Goal: Task Accomplishment & Management: Manage account settings

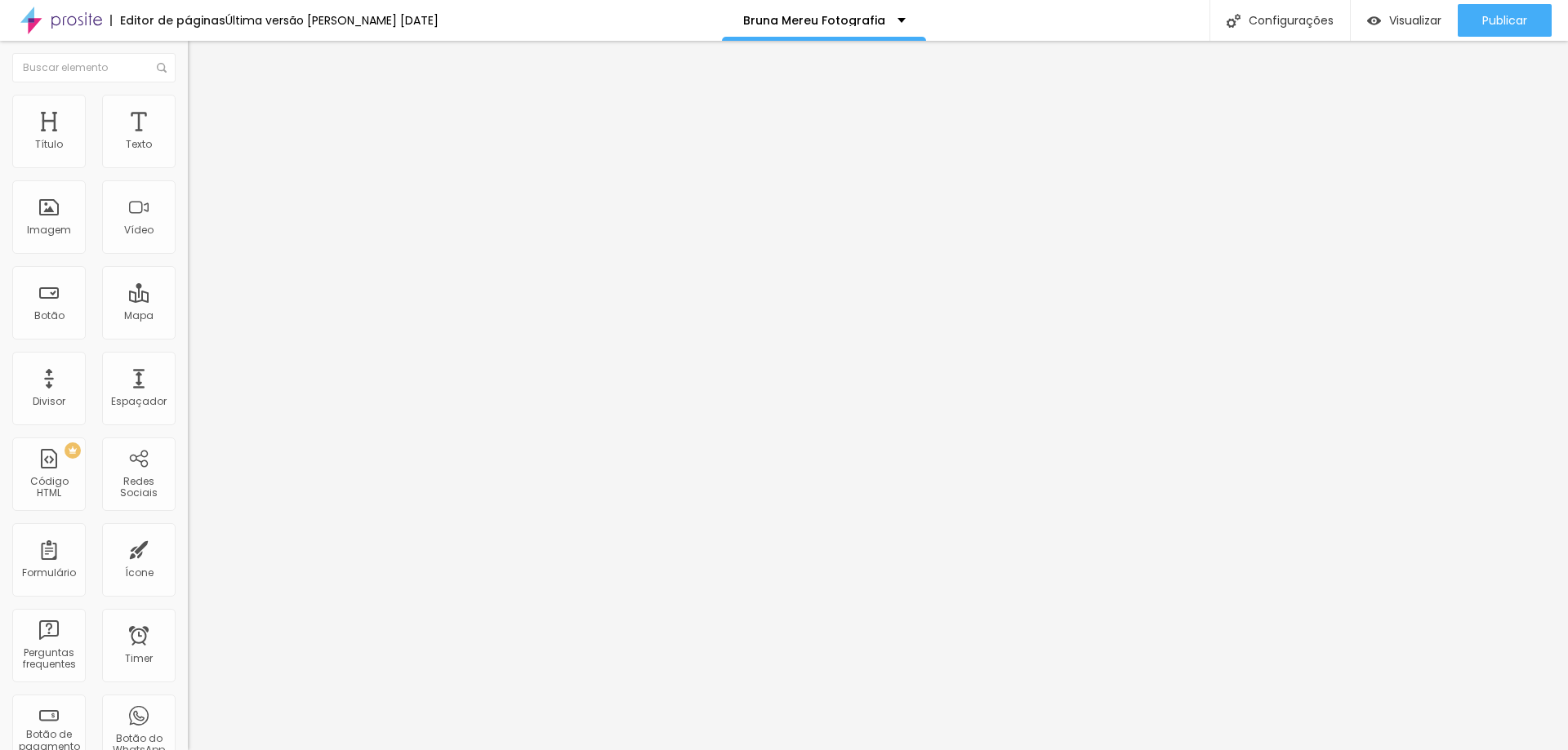
click at [188, 141] on span "Trocar imagem" at bounding box center [232, 134] width 89 height 14
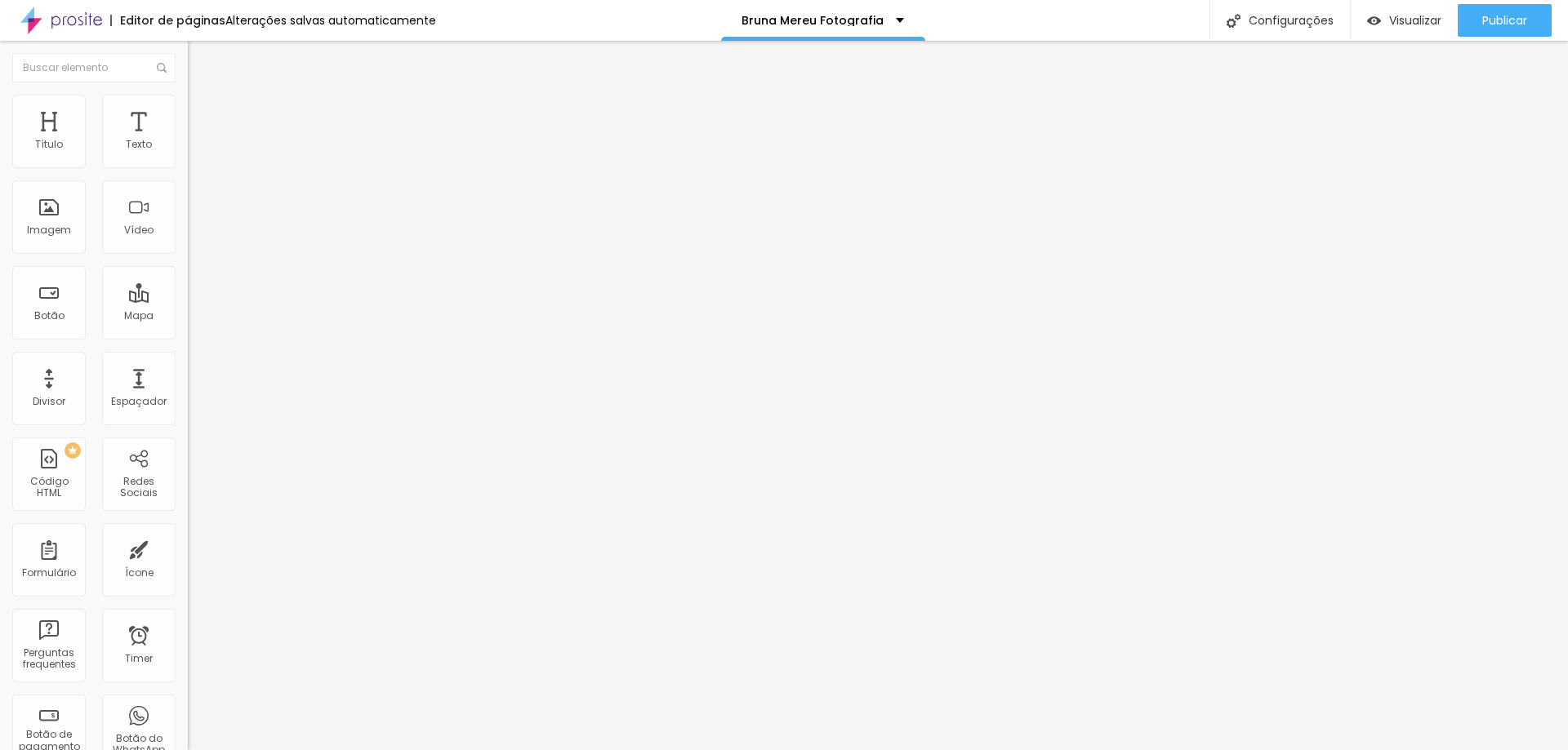
click at [188, 141] on span "Trocar imagem" at bounding box center [232, 134] width 89 height 14
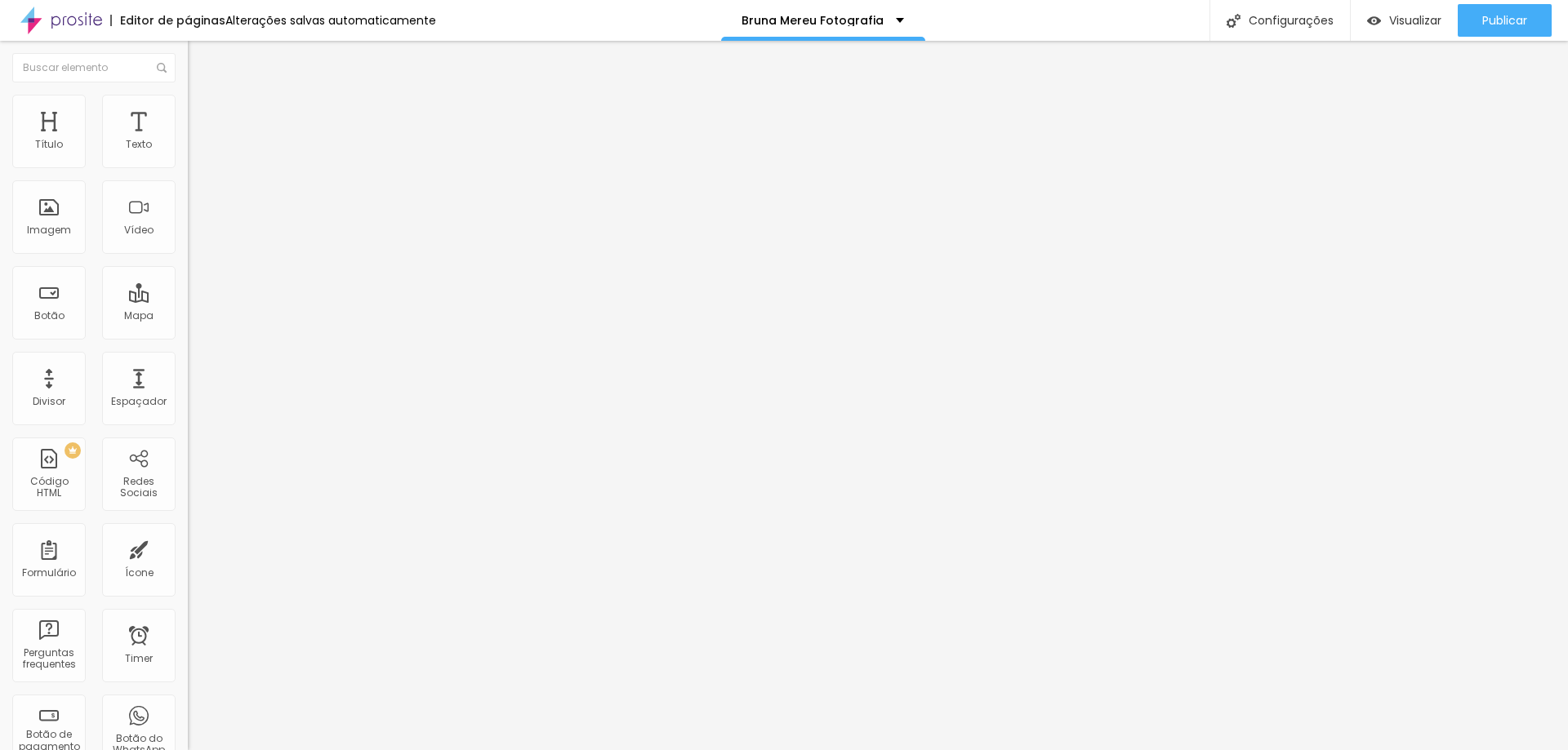
click at [188, 111] on li "Estilo" at bounding box center [281, 102] width 188 height 17
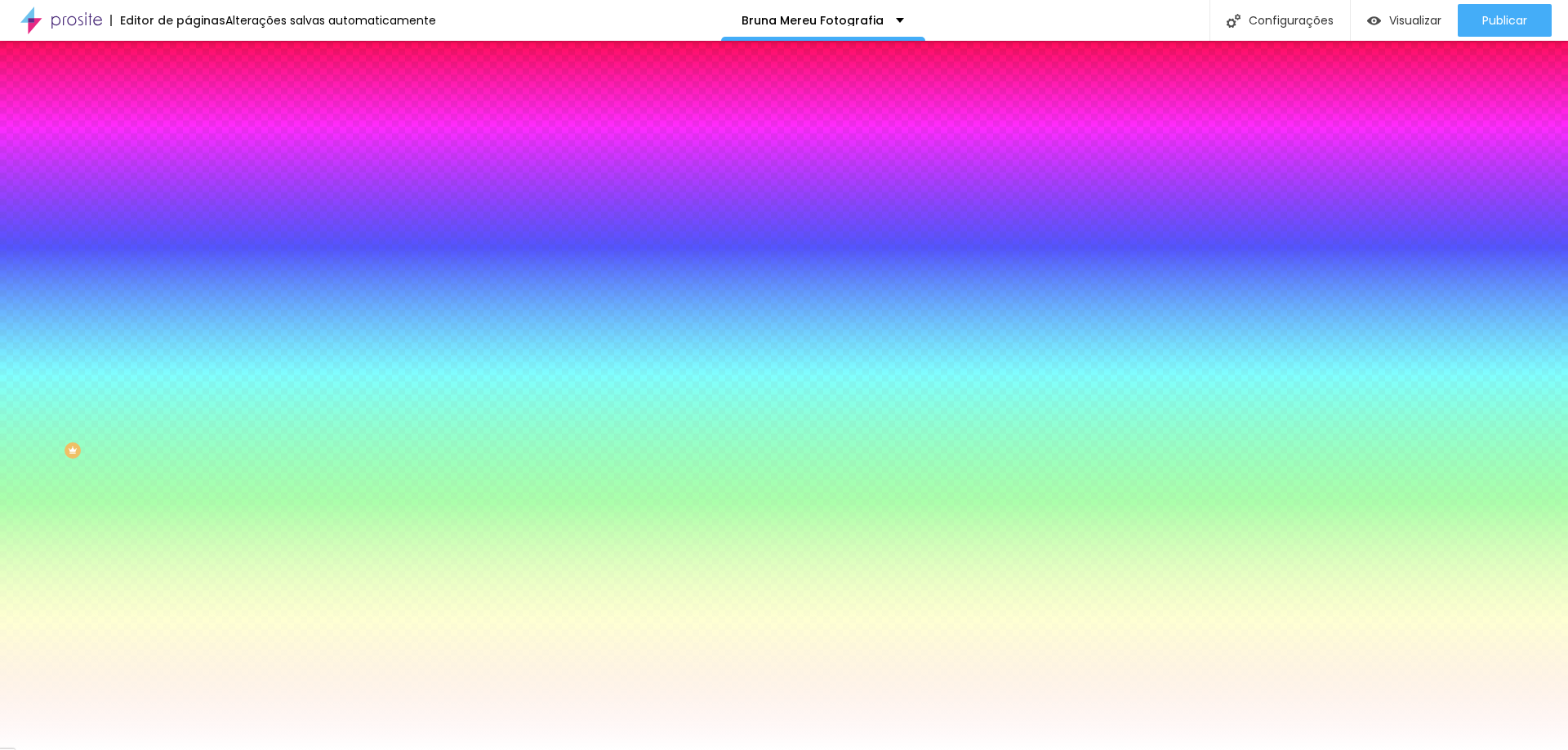
click at [203, 115] on span "Avançado" at bounding box center [229, 122] width 54 height 14
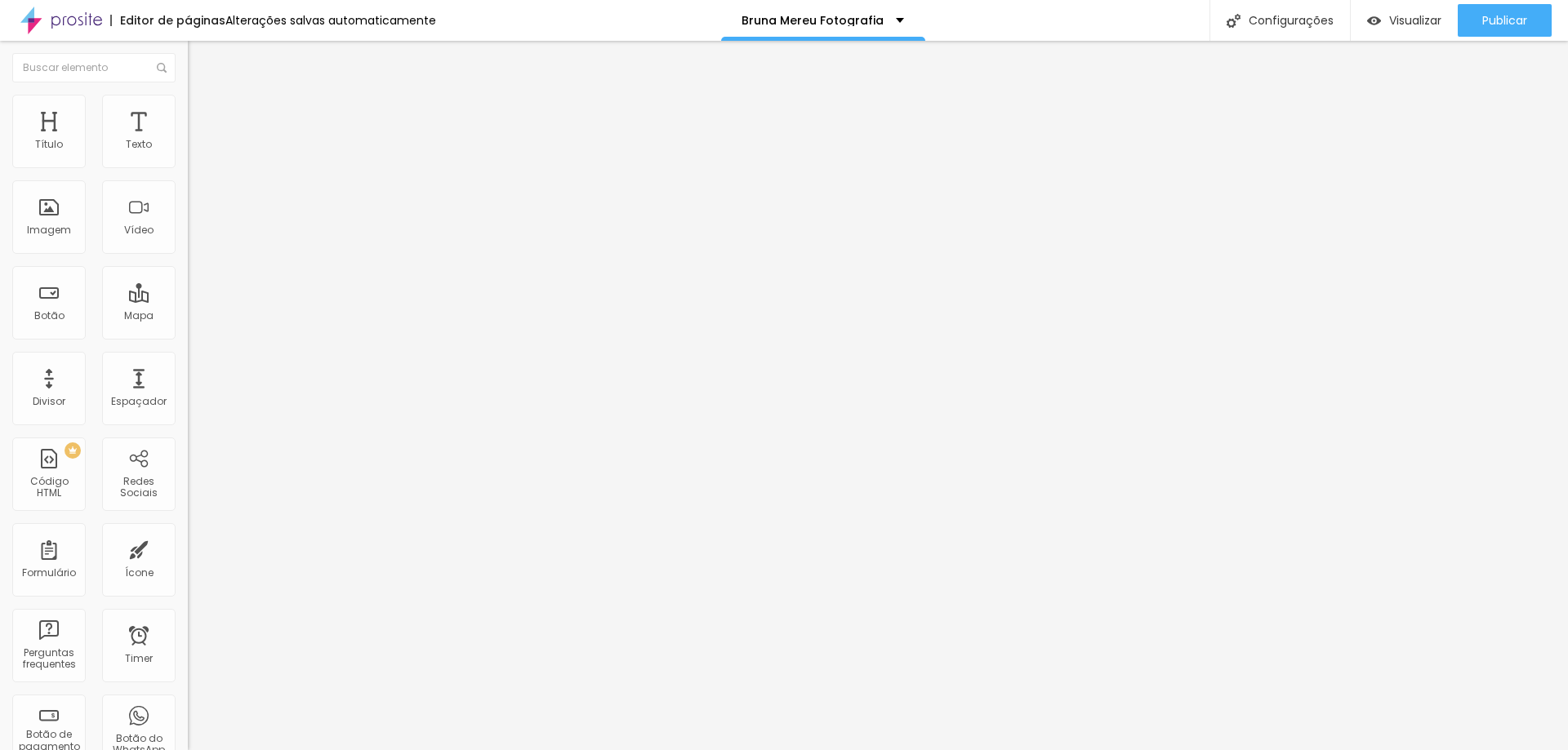
click at [188, 100] on li "Estilo" at bounding box center [281, 102] width 188 height 17
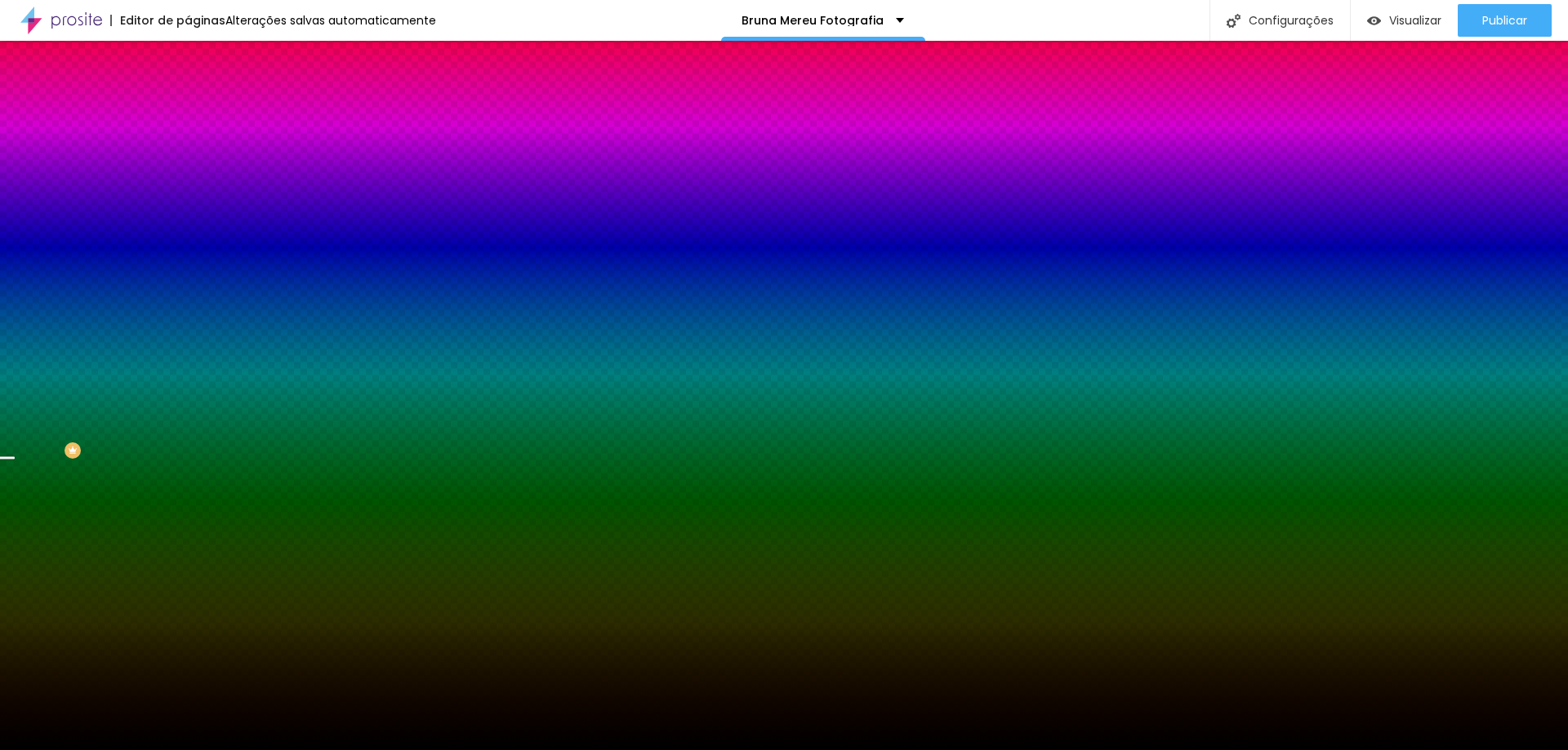
click at [188, 150] on span "Trocar imagem" at bounding box center [232, 144] width 89 height 14
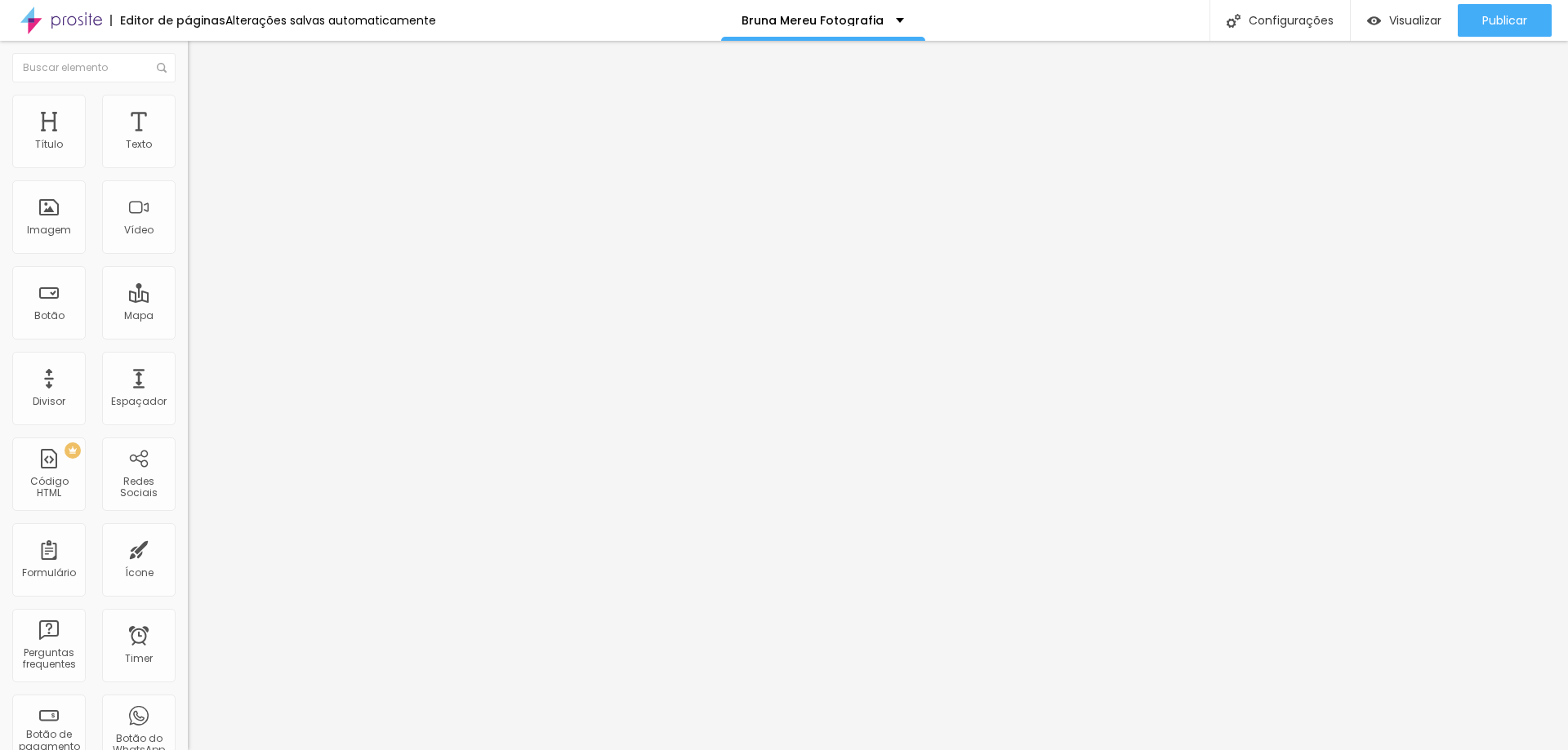
click at [203, 113] on span "Estilo" at bounding box center [215, 106] width 26 height 14
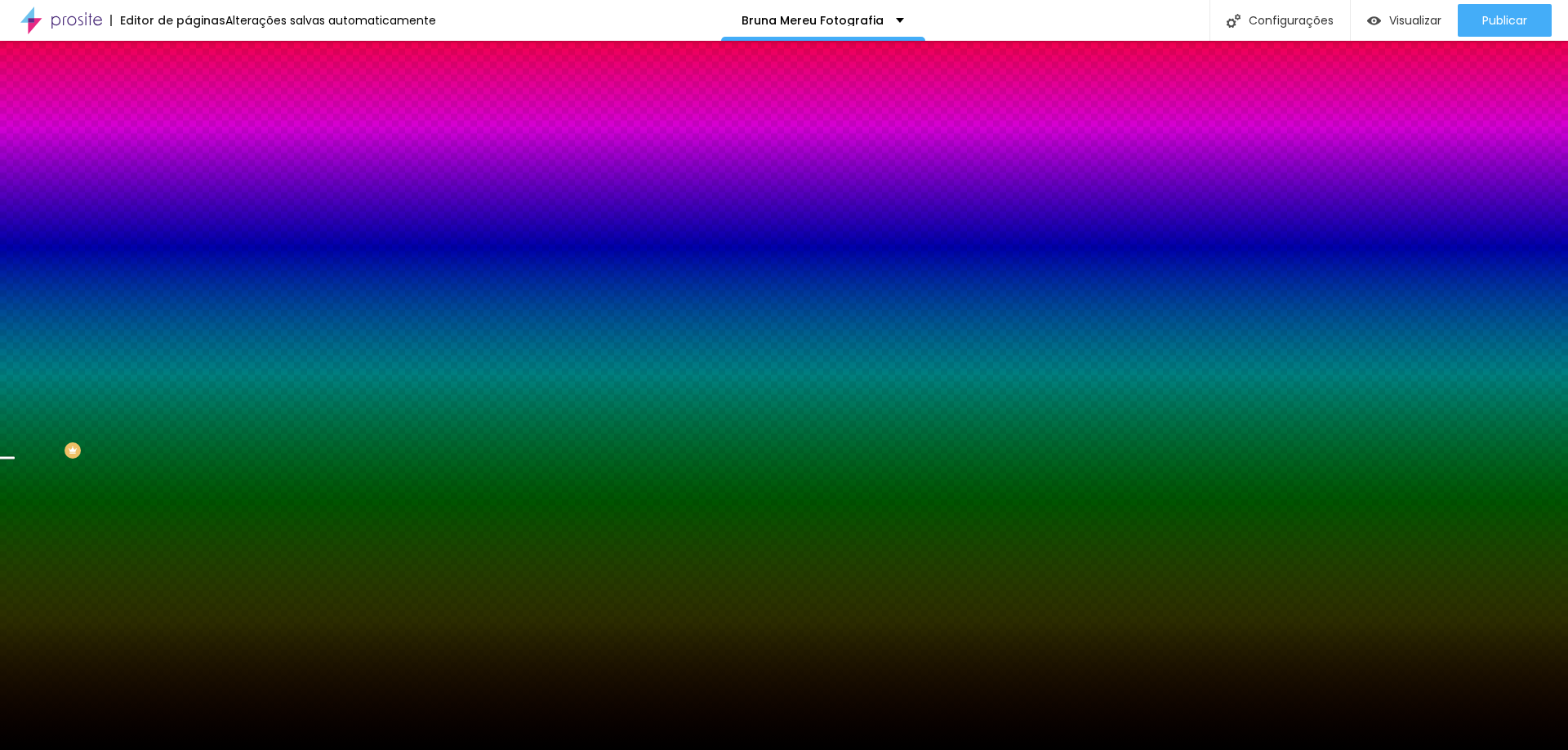
click at [188, 150] on span "Trocar imagem" at bounding box center [232, 144] width 89 height 14
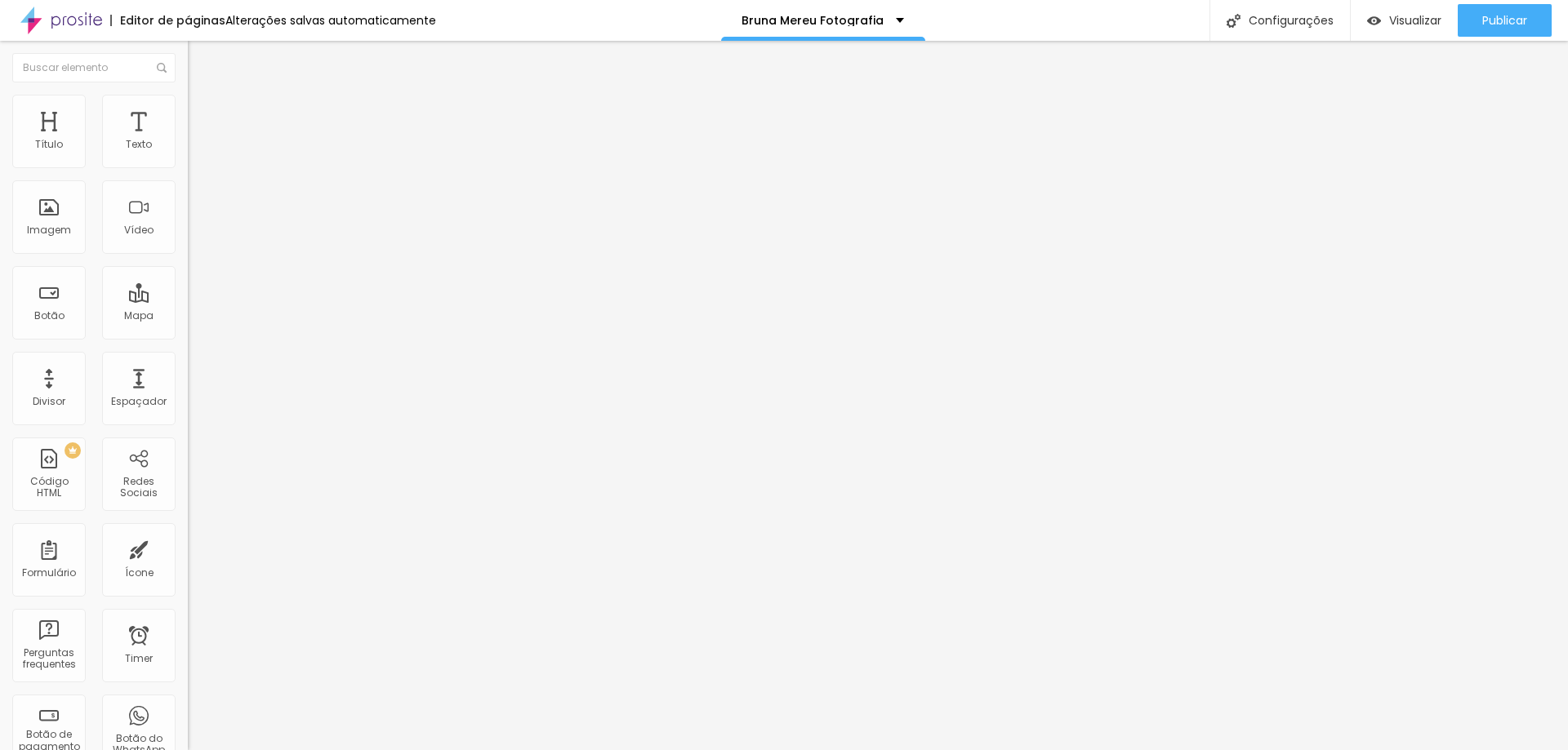
click at [188, 108] on li "Estilo" at bounding box center [281, 102] width 188 height 17
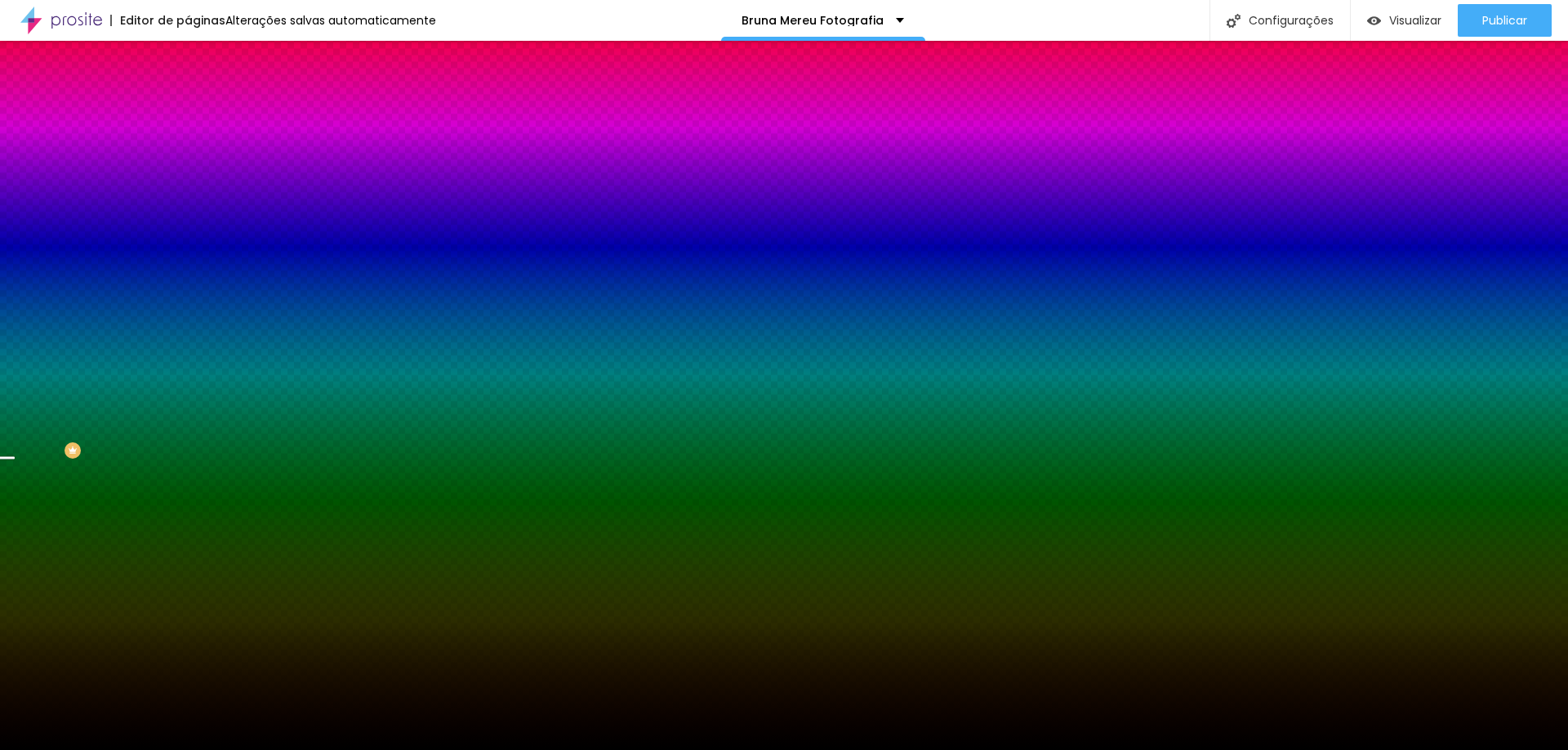
click at [188, 150] on span "Trocar imagem" at bounding box center [232, 144] width 89 height 14
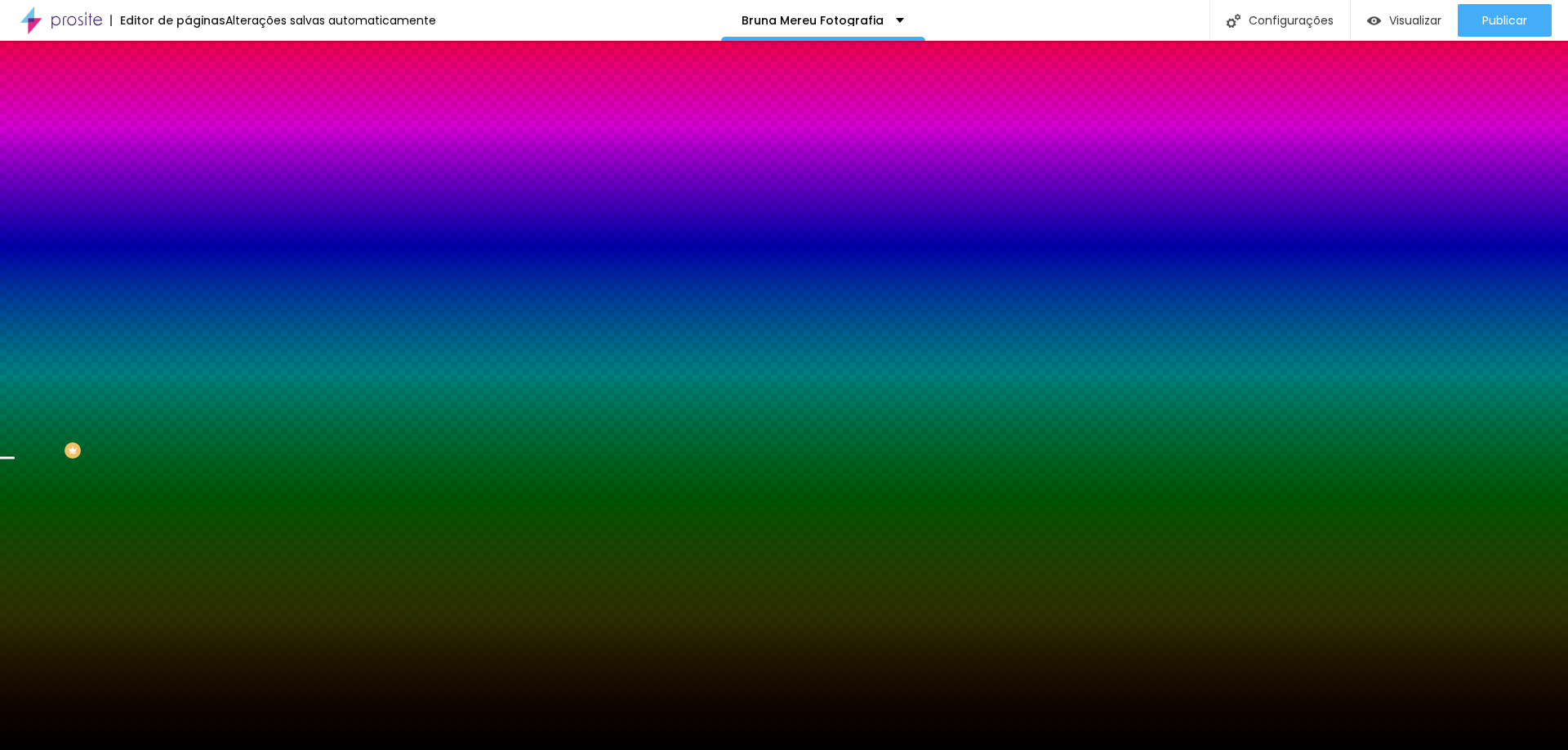
click at [188, 150] on span "Trocar imagem" at bounding box center [232, 144] width 89 height 14
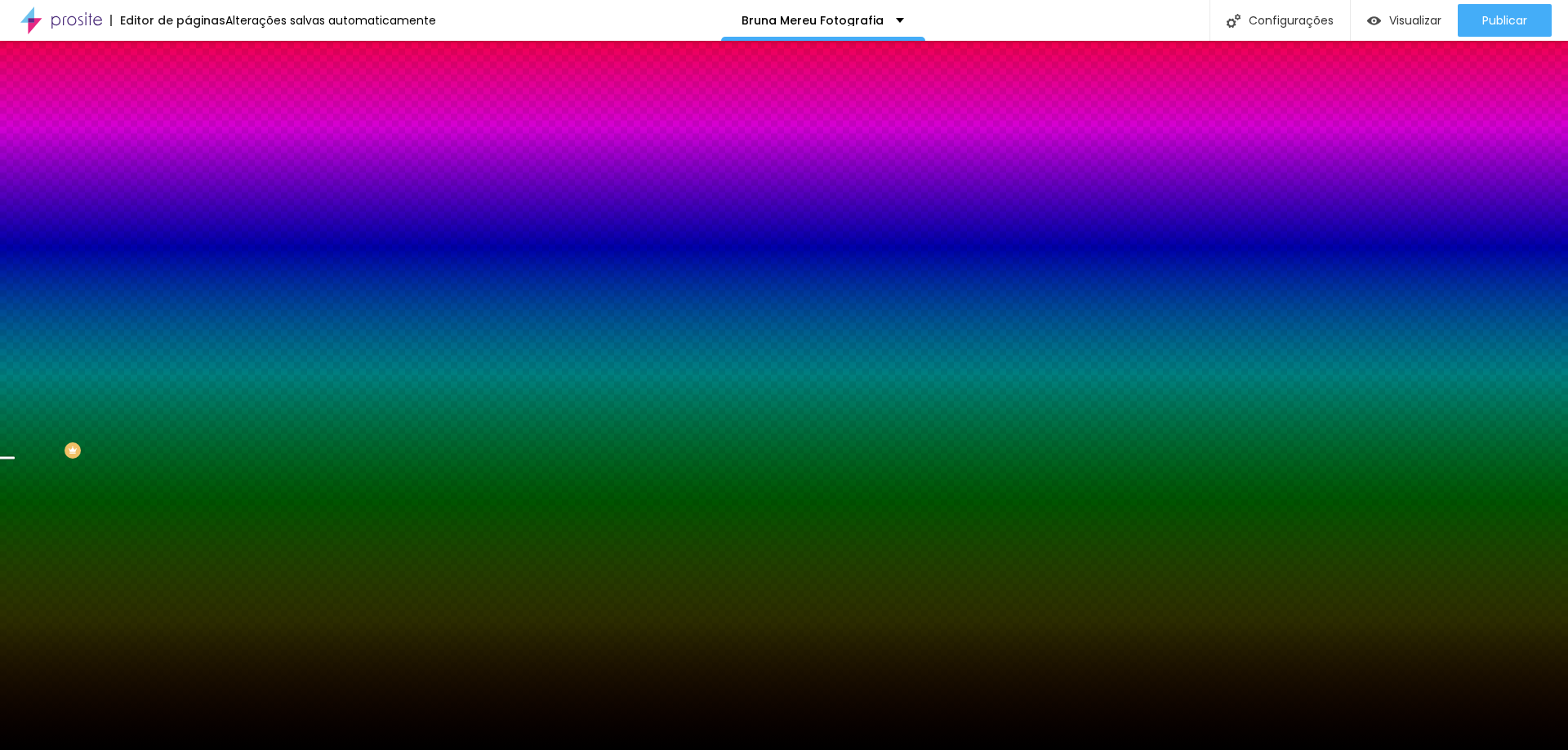
click at [188, 150] on span "Trocar imagem" at bounding box center [232, 144] width 89 height 14
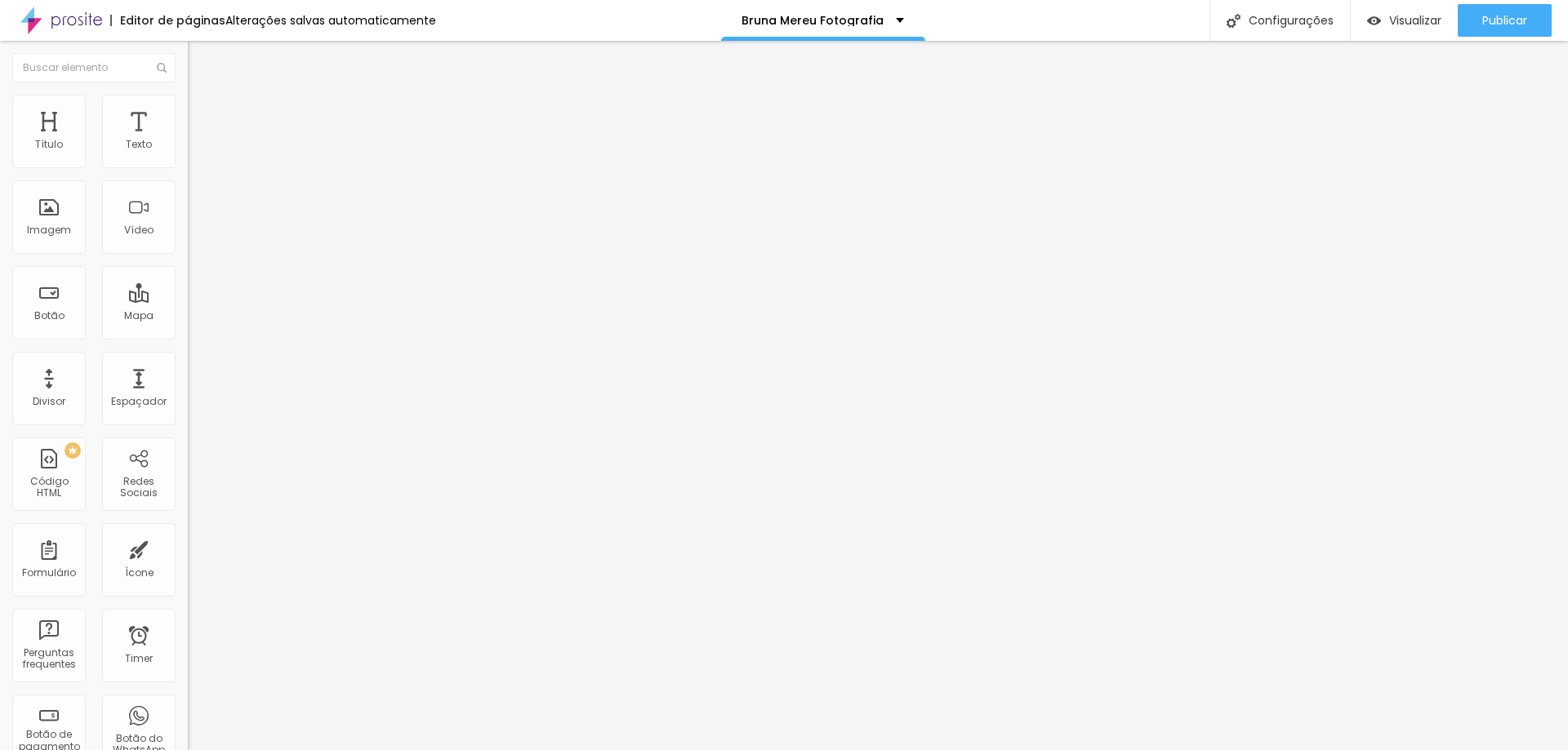
click at [203, 113] on span "Estilo" at bounding box center [215, 106] width 26 height 14
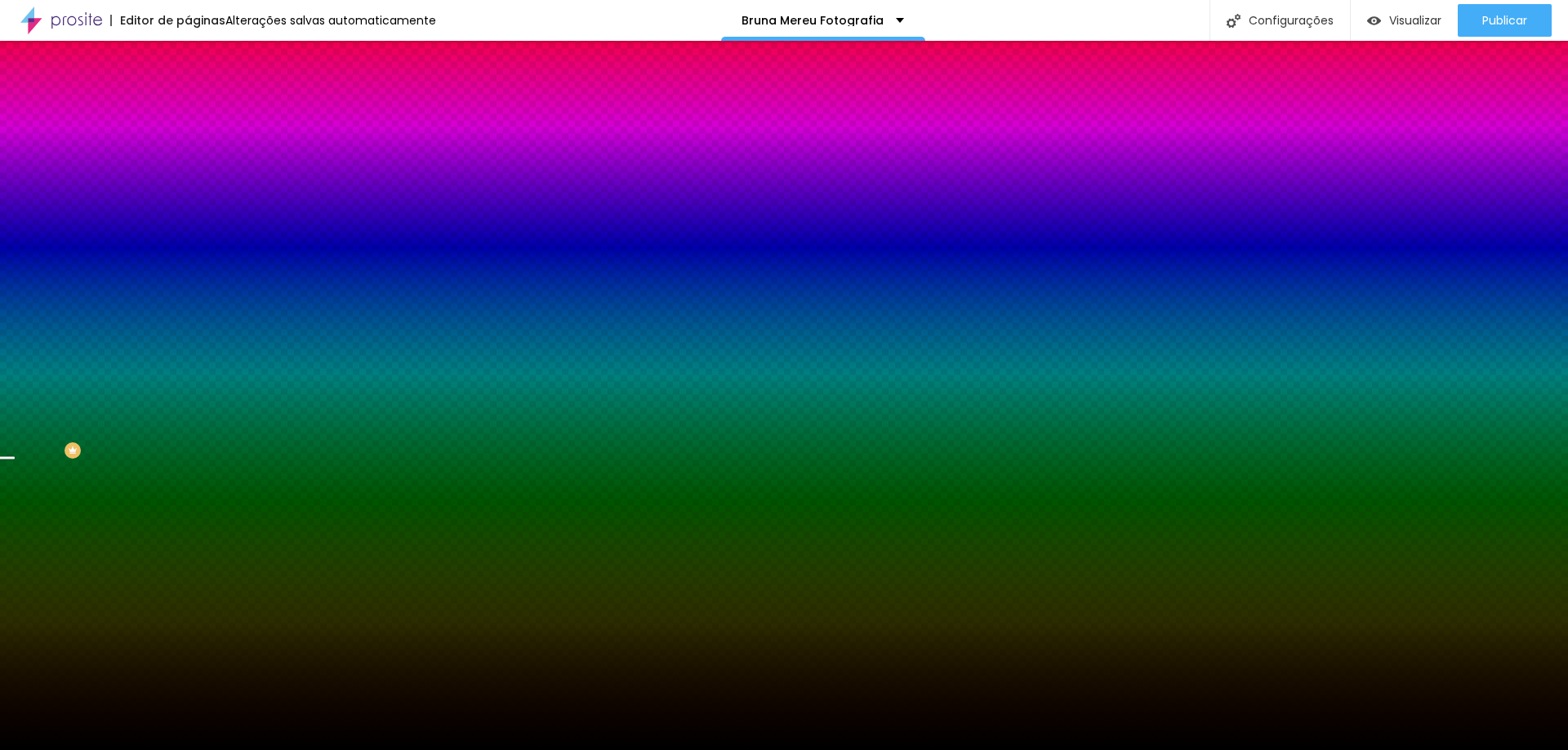
click at [188, 150] on span "Trocar imagem" at bounding box center [232, 144] width 89 height 14
drag, startPoint x: 1424, startPoint y: 665, endPoint x: 1425, endPoint y: 674, distance: 9.1
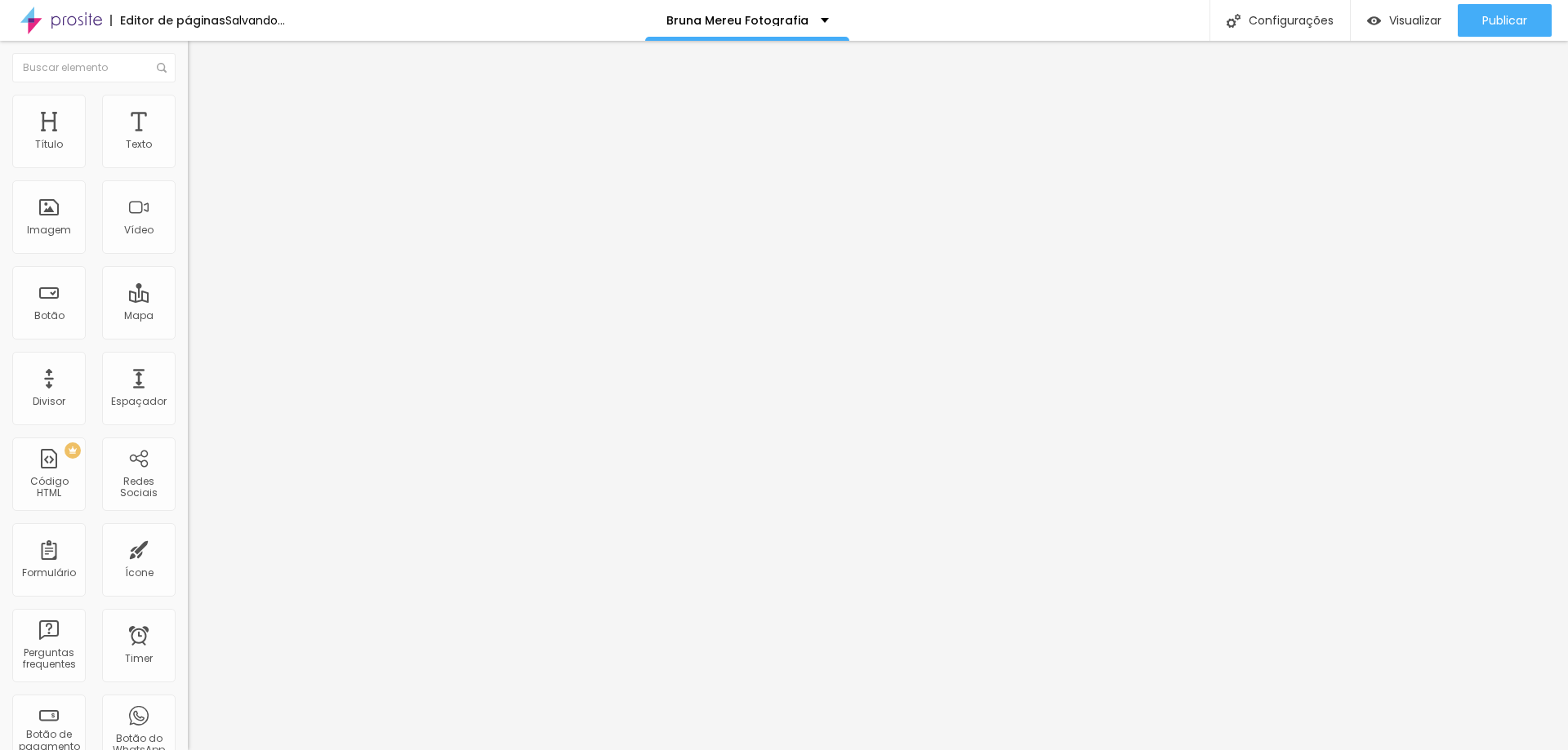
click at [188, 141] on span "Trocar imagem" at bounding box center [232, 134] width 89 height 14
click at [188, 335] on input "http://www.brunamereu.com.br/portfolio/marca-pessoal/1441483-ensaio-marca-pesso…" at bounding box center [285, 326] width 196 height 17
paste input "s://www.brunamereu.com.br/portfolio/marca-pessoal/1566835-ensaio-marca-pessoal-…"
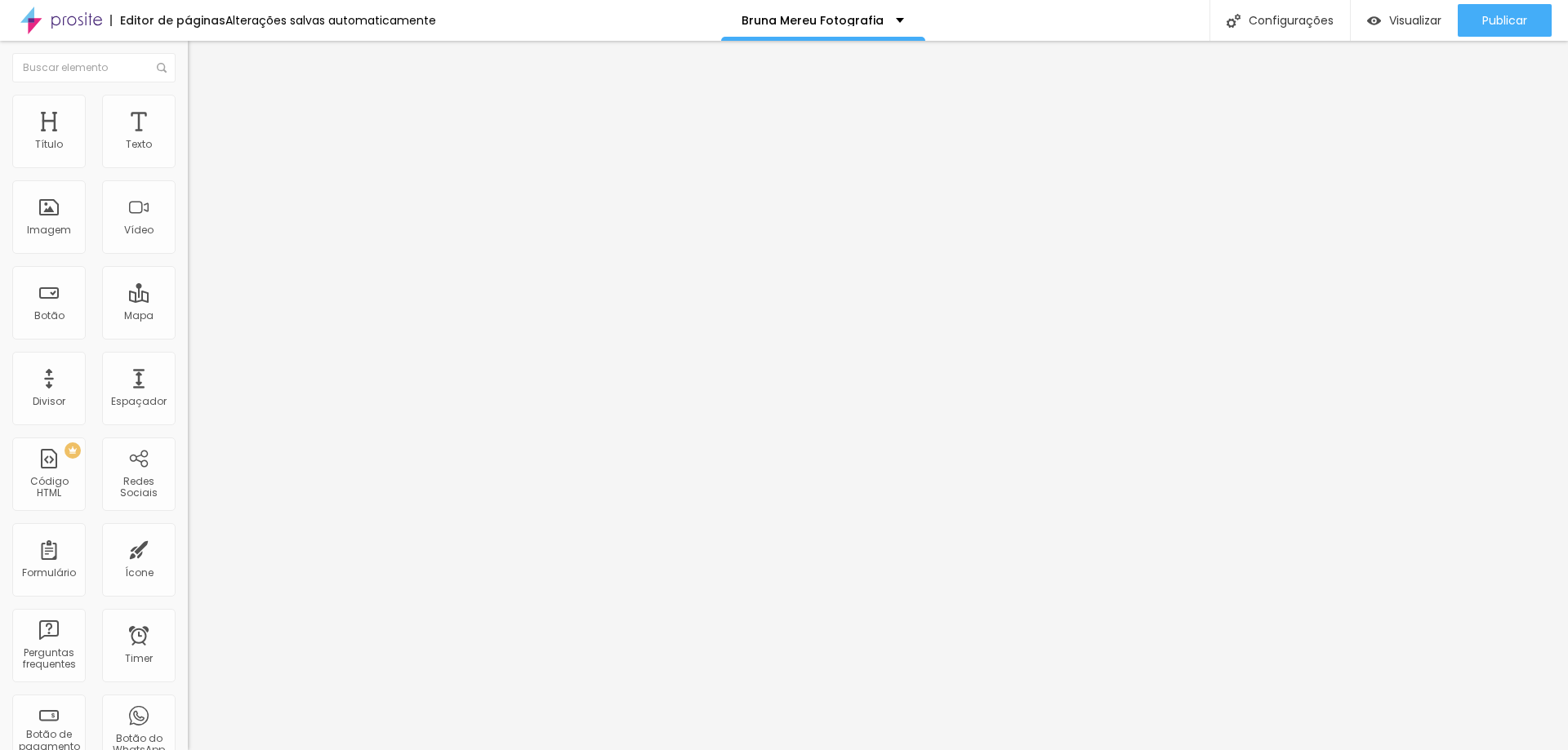
scroll to position [0, 620]
type input "https://www.brunamereu.com.br/portfolio/marca-pessoal/1566835-ensaio-marca-pess…"
click at [188, 139] on div "Trocar imagem" at bounding box center [281, 134] width 188 height 12
click at [188, 141] on span "Trocar imagem" at bounding box center [232, 134] width 89 height 14
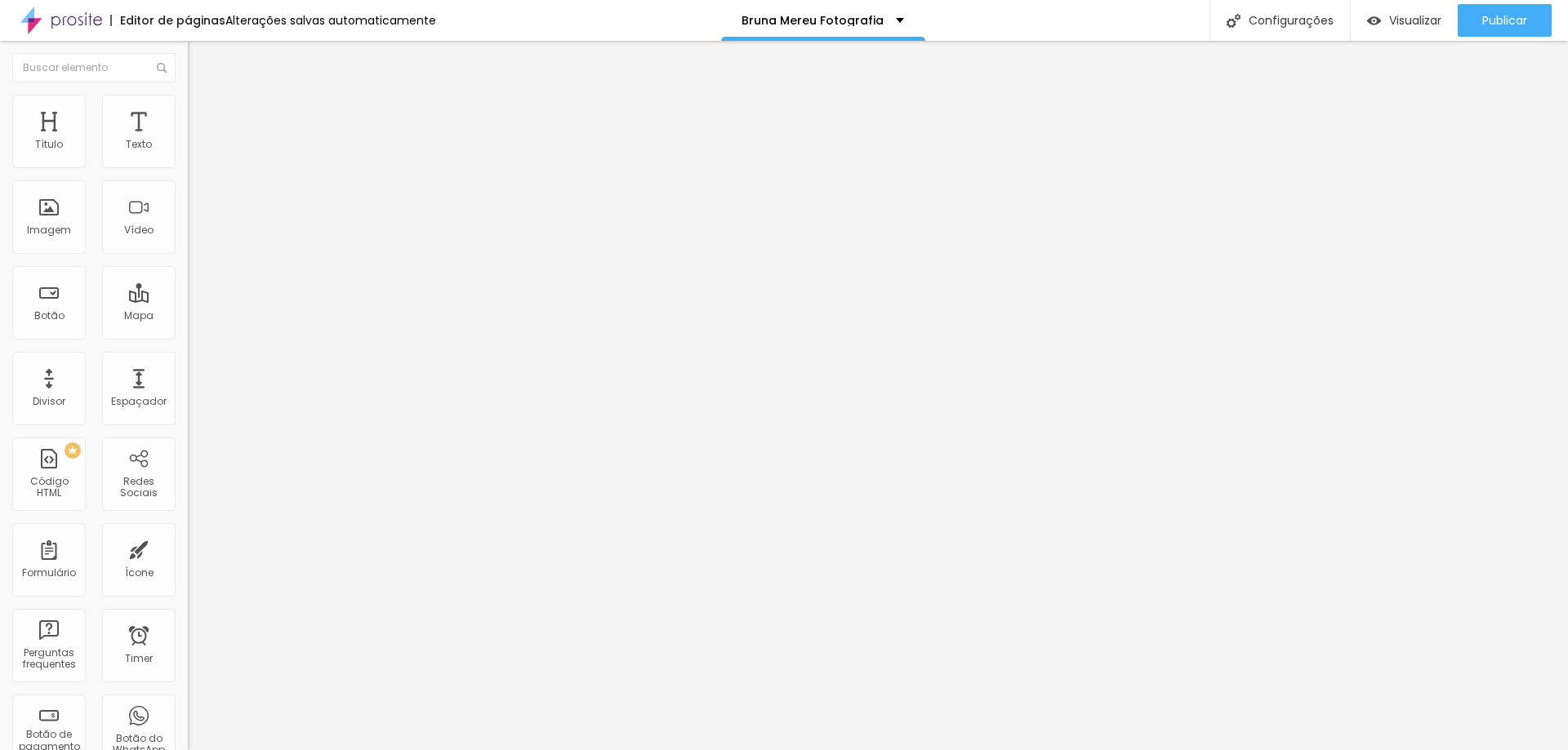
click at [188, 141] on span "Trocar imagem" at bounding box center [232, 134] width 89 height 14
click at [188, 335] on input "[URL][DOMAIN_NAME]" at bounding box center [285, 326] width 196 height 17
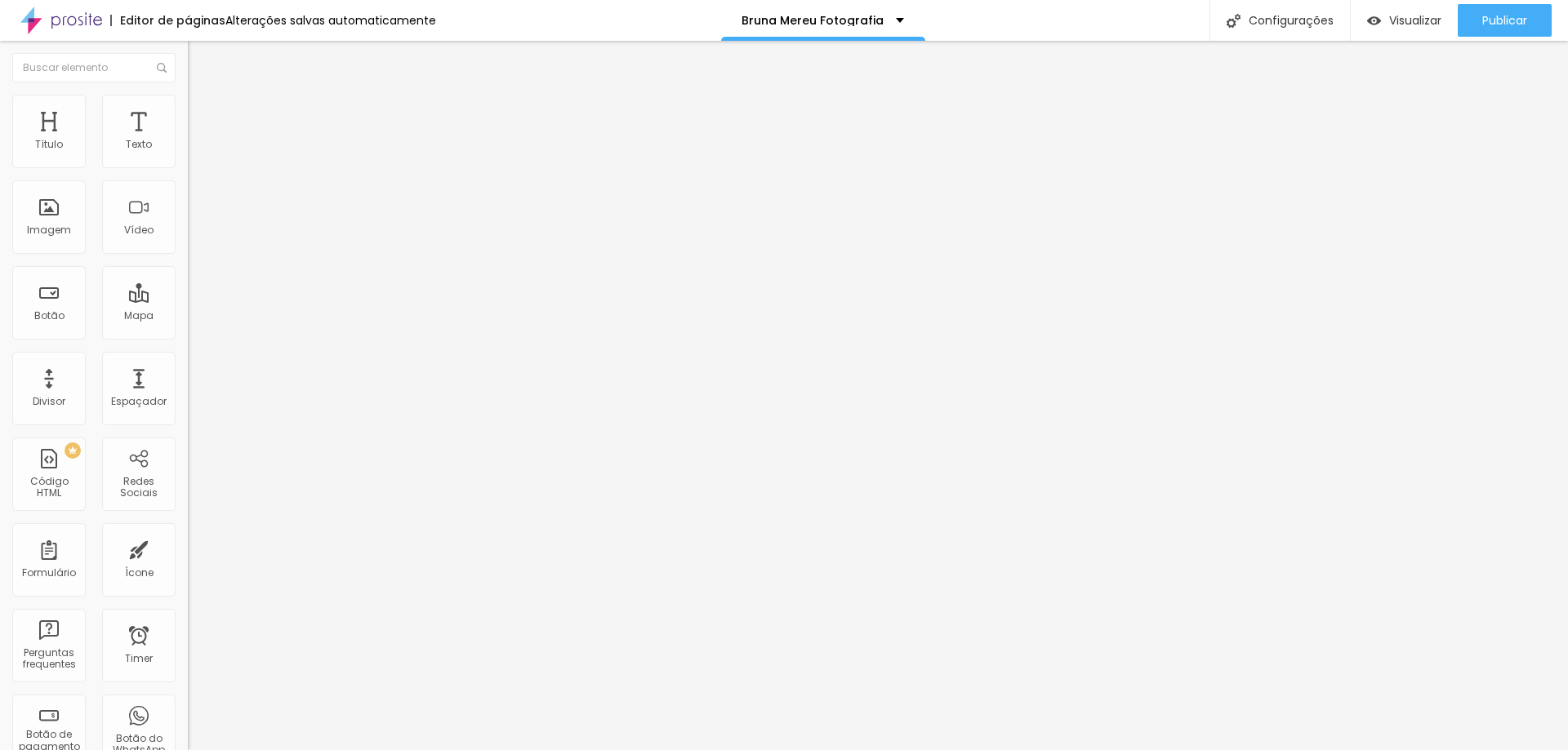
paste input "s://[DOMAIN_NAME][URL]"
type input "[URL][DOMAIN_NAME]"
click at [188, 141] on span "Trocar imagem" at bounding box center [232, 134] width 89 height 14
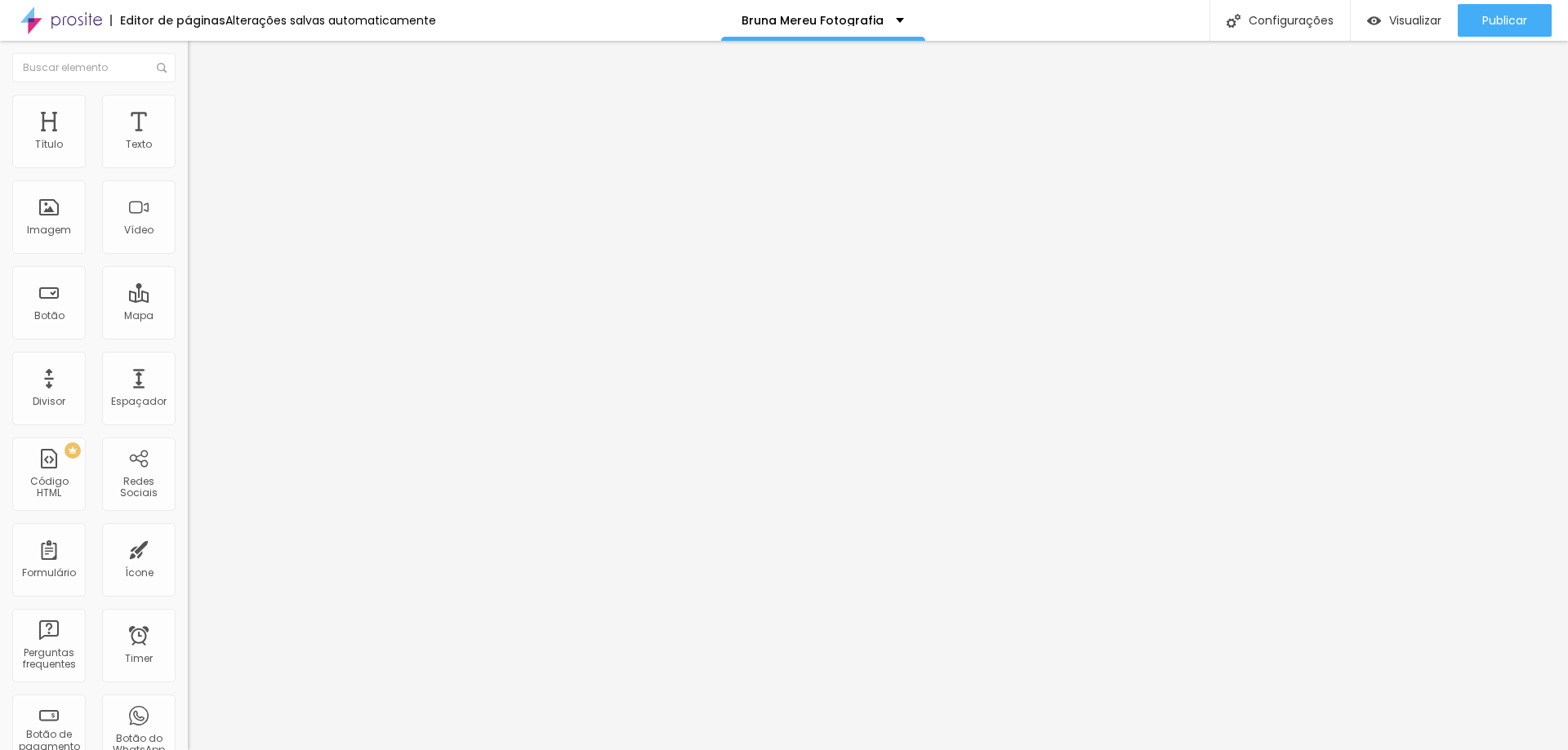
click at [188, 335] on input "[URL][DOMAIN_NAME]" at bounding box center [285, 326] width 196 height 17
paste input "s://[DOMAIN_NAME][URL]"
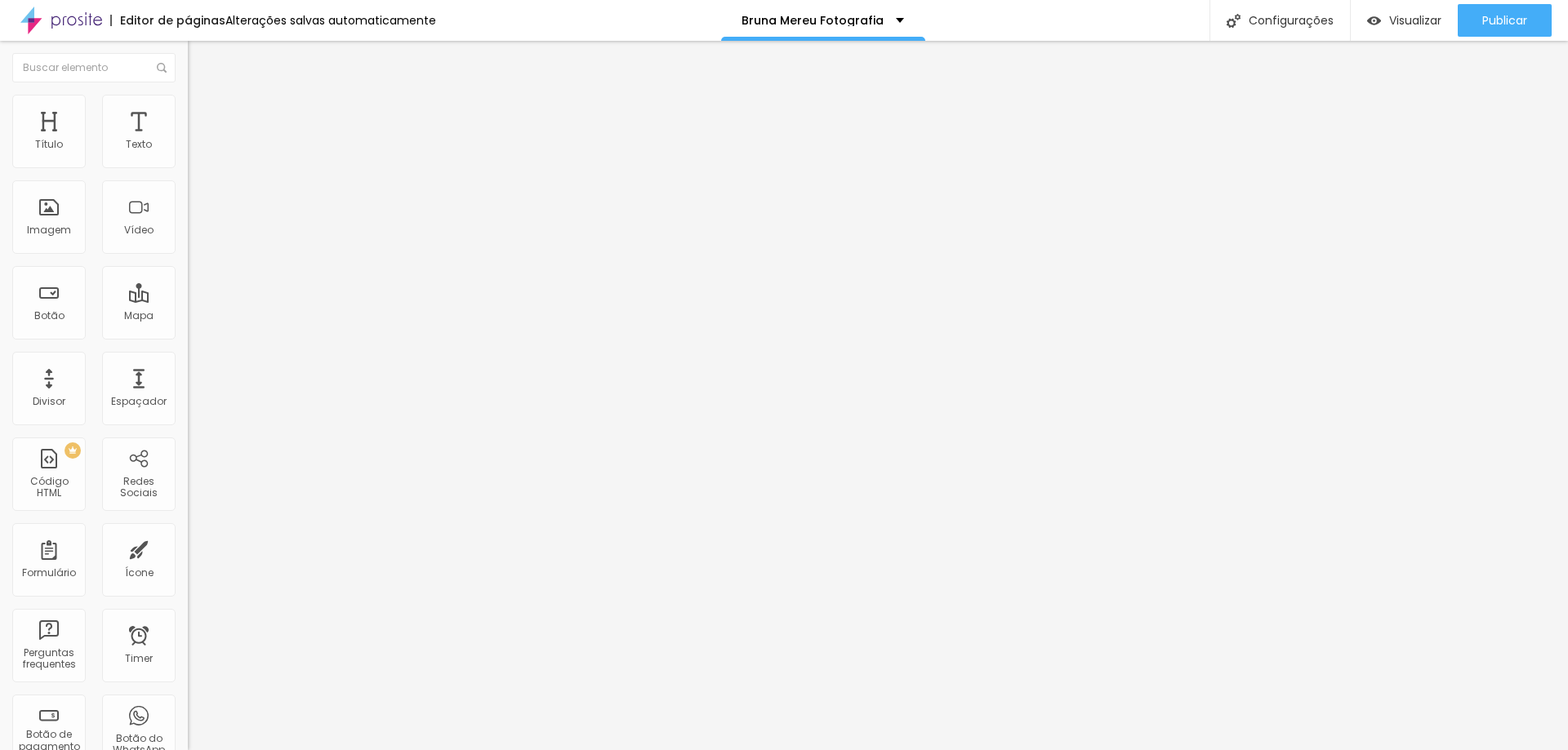
type input "[URL][DOMAIN_NAME]"
click at [188, 141] on span "Trocar imagem" at bounding box center [232, 134] width 89 height 14
click at [1540, 33] on button "Publicar" at bounding box center [1505, 20] width 94 height 32
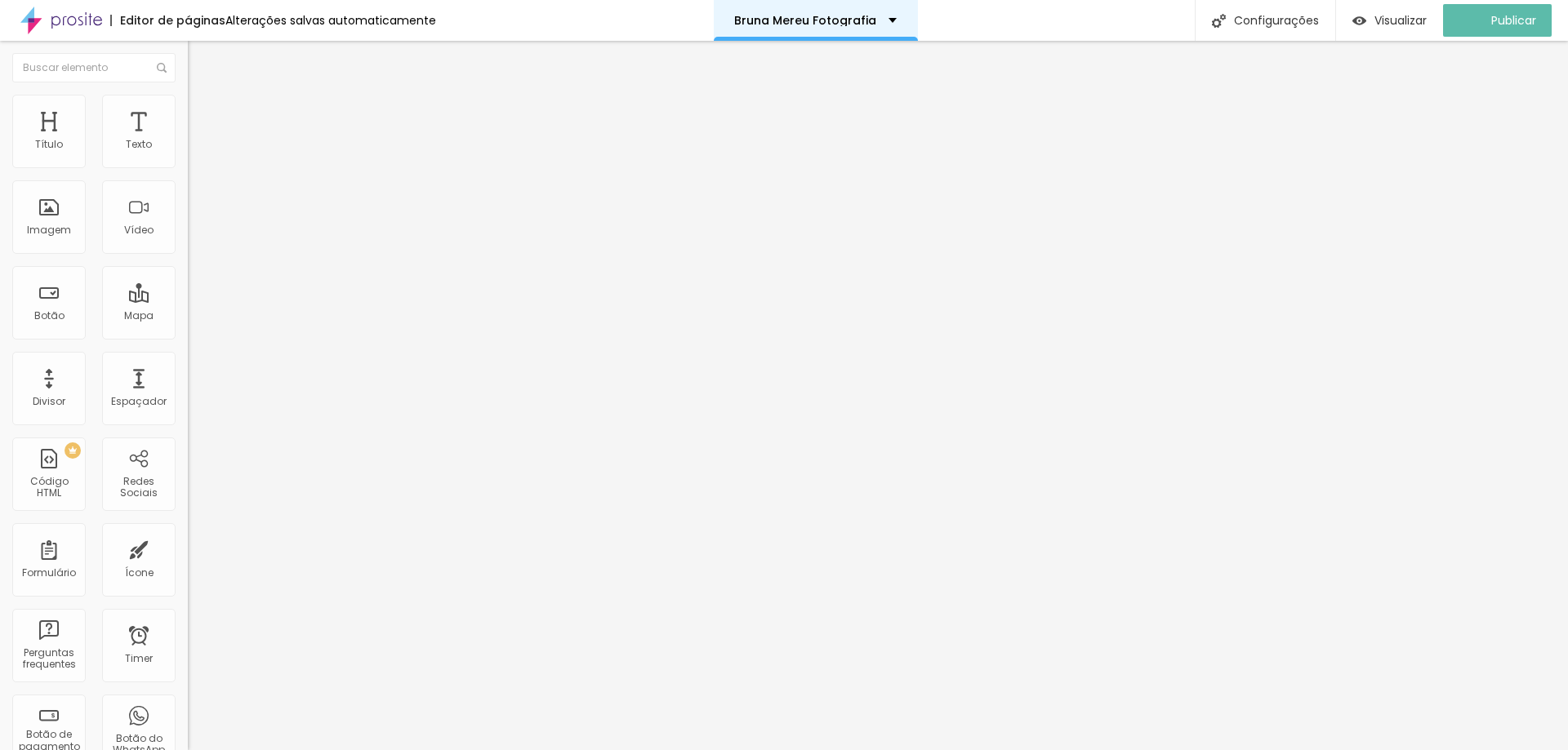
click at [822, 22] on p "Bruna Mereu Fotografia" at bounding box center [805, 21] width 143 height 12
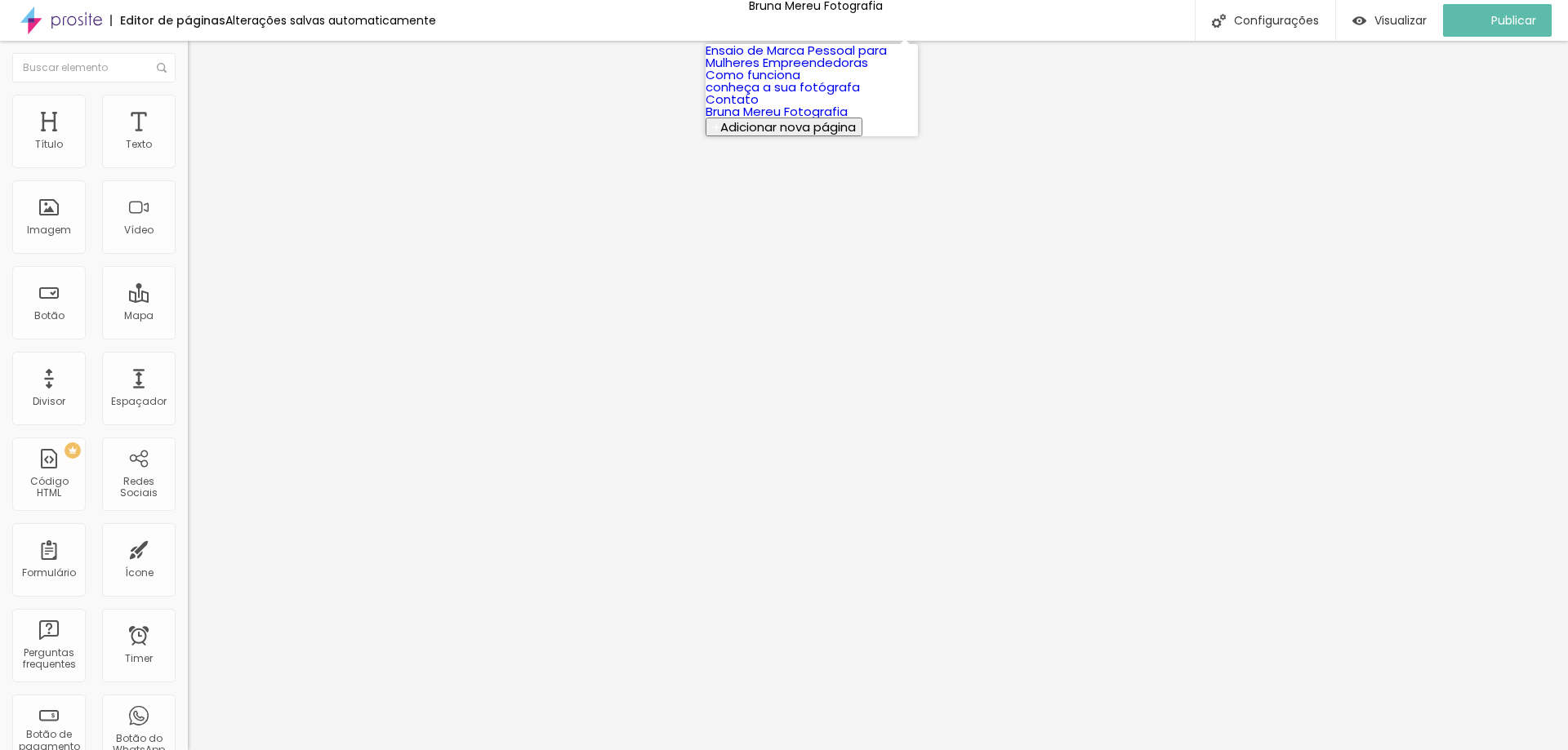
click at [794, 95] on link "conheça a sua fotógrafa" at bounding box center [783, 87] width 154 height 17
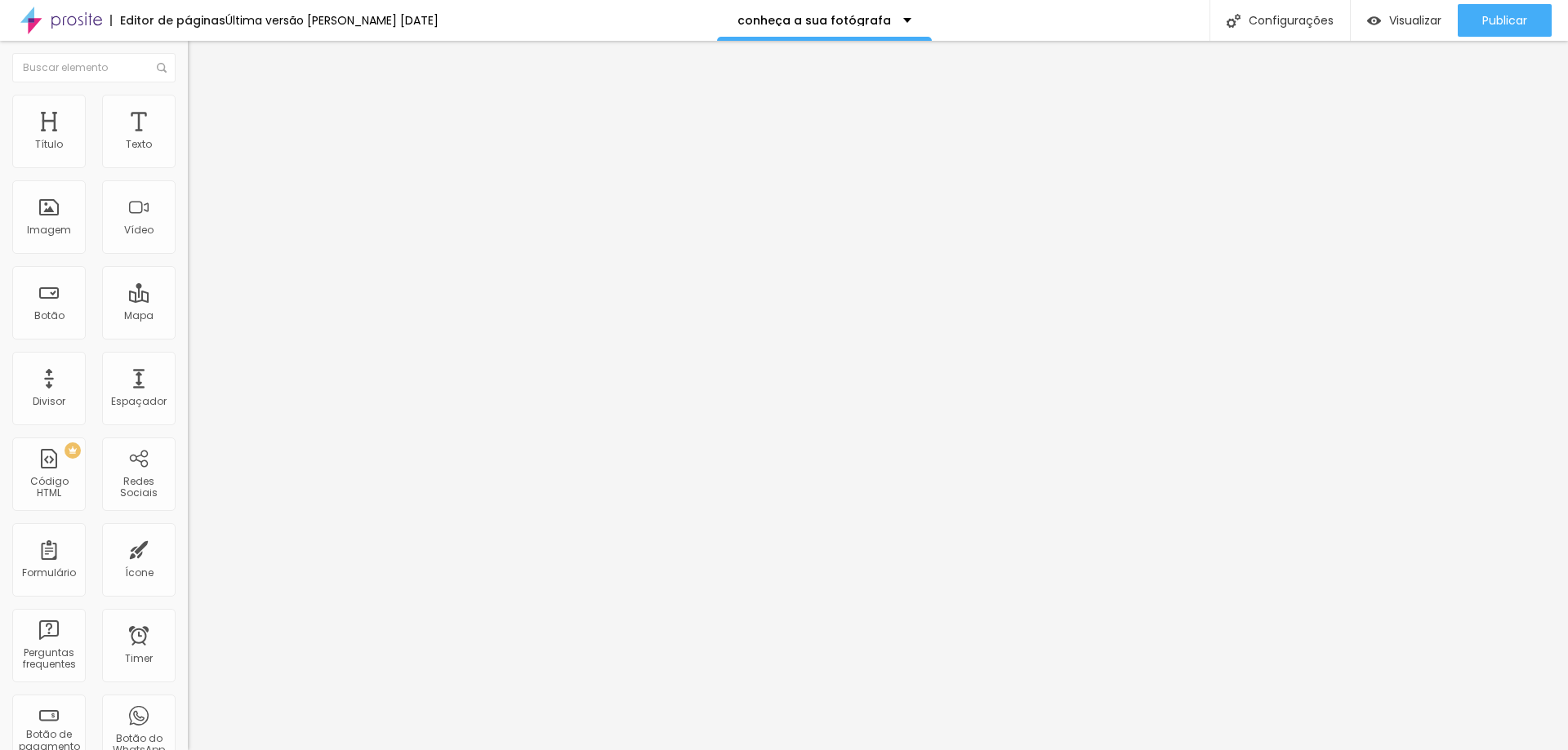
click at [188, 141] on span "Trocar imagem" at bounding box center [232, 134] width 89 height 14
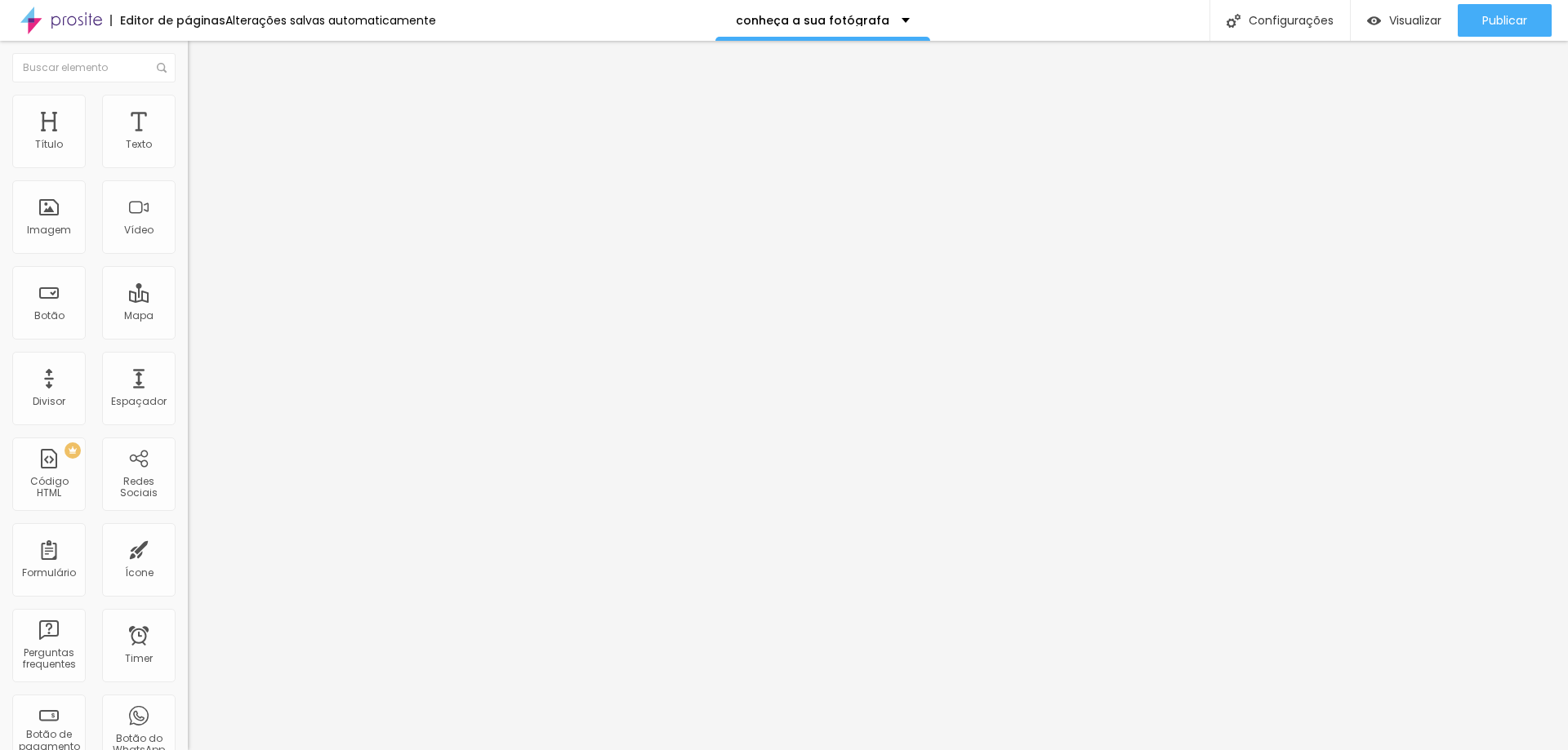
click at [188, 256] on span "Original" at bounding box center [207, 249] width 39 height 14
click at [188, 275] on span "Padrão" at bounding box center [205, 268] width 36 height 14
click at [188, 291] on span "Quadrado" at bounding box center [214, 284] width 53 height 14
click at [188, 301] on span "Original" at bounding box center [207, 294] width 39 height 14
click at [1490, 14] on span "Publicar" at bounding box center [1505, 20] width 45 height 13
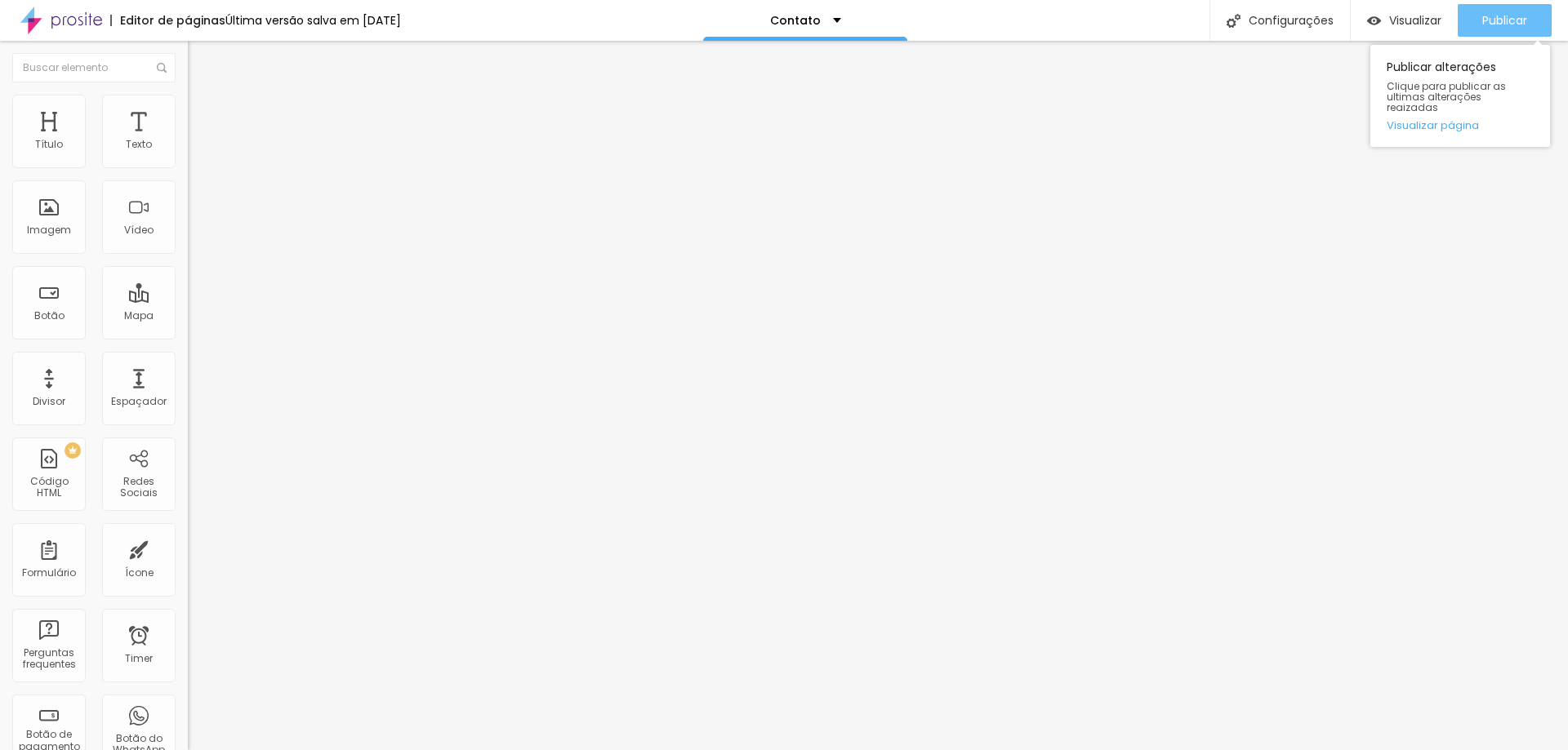
click at [1512, 30] on div "Publicar" at bounding box center [1505, 20] width 45 height 32
